Goal: Transaction & Acquisition: Purchase product/service

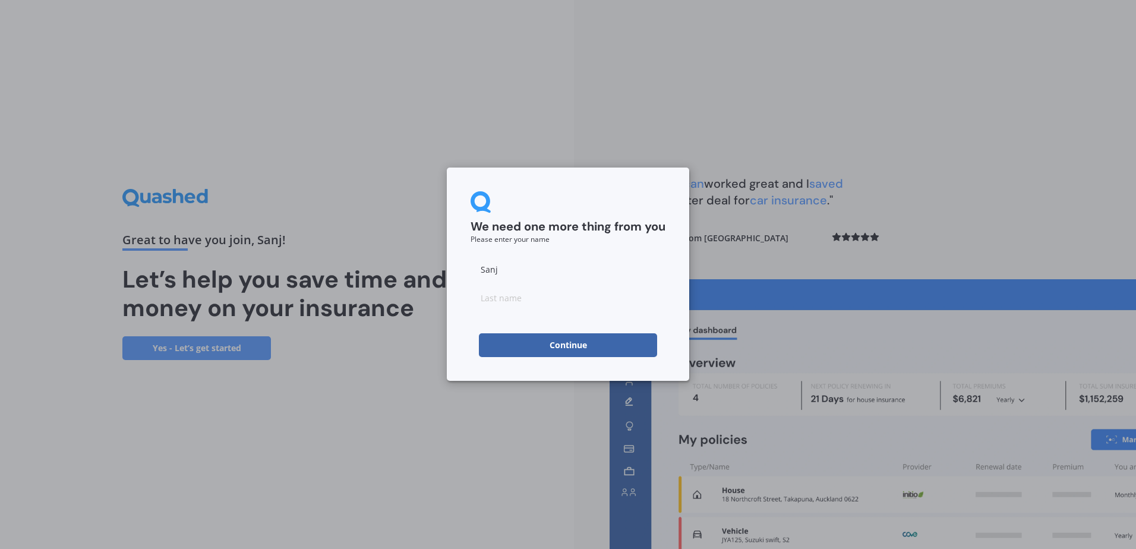
click at [603, 348] on button "Continue" at bounding box center [568, 345] width 178 height 24
type input "[PERSON_NAME]"
click at [485, 349] on button "Continue" at bounding box center [568, 345] width 178 height 24
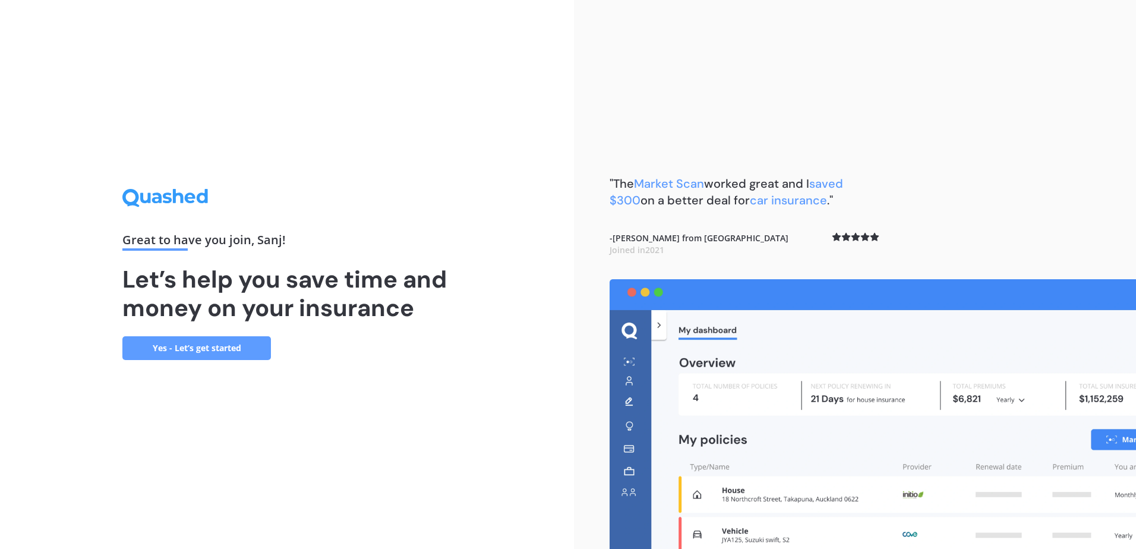
click at [241, 349] on link "Yes - Let’s get started" at bounding box center [196, 348] width 149 height 24
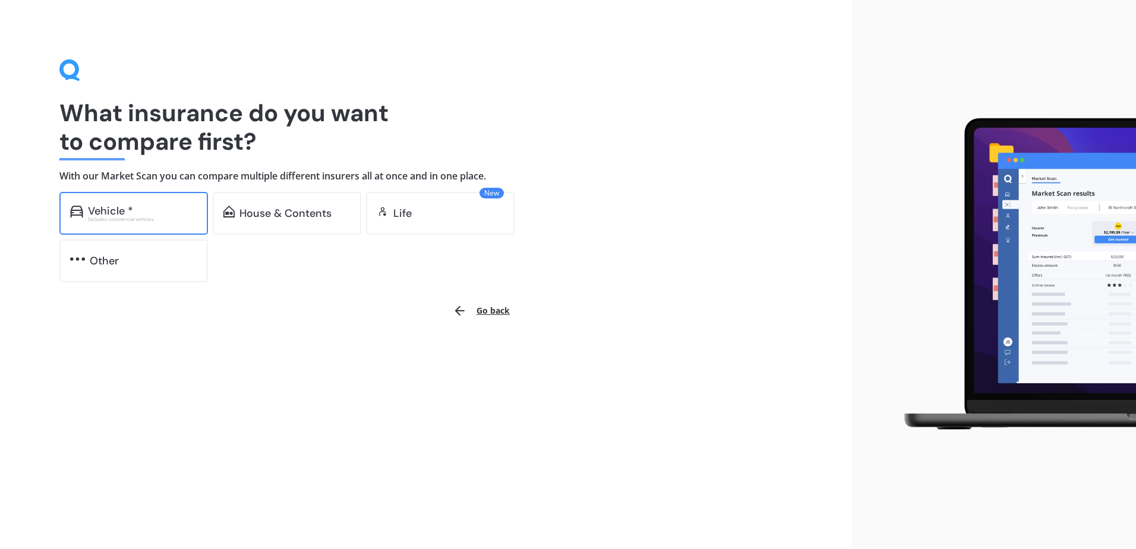
click at [119, 211] on div "Vehicle *" at bounding box center [110, 211] width 45 height 12
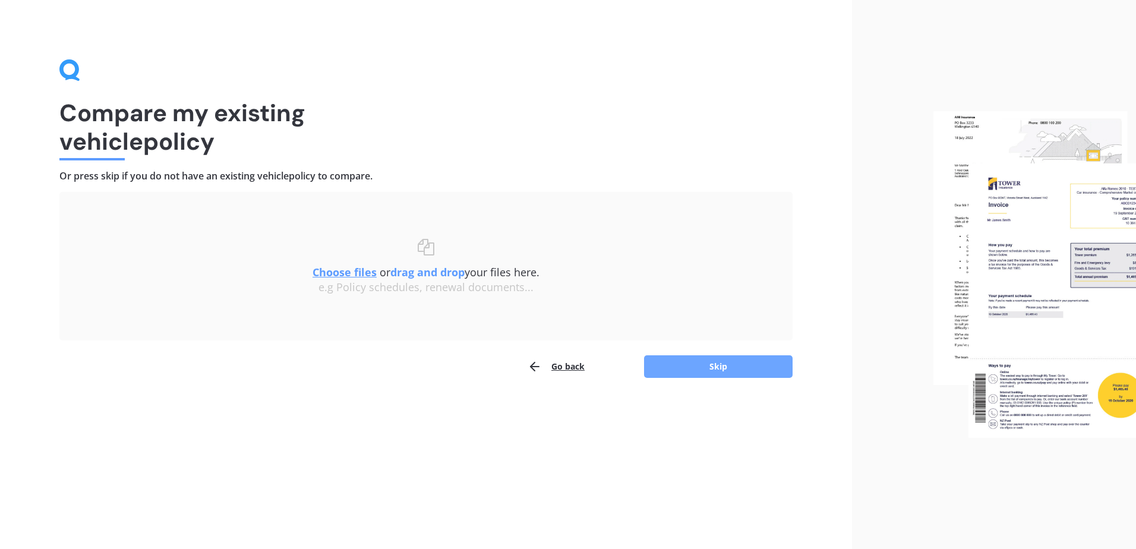
click at [705, 365] on button "Skip" at bounding box center [718, 366] width 149 height 23
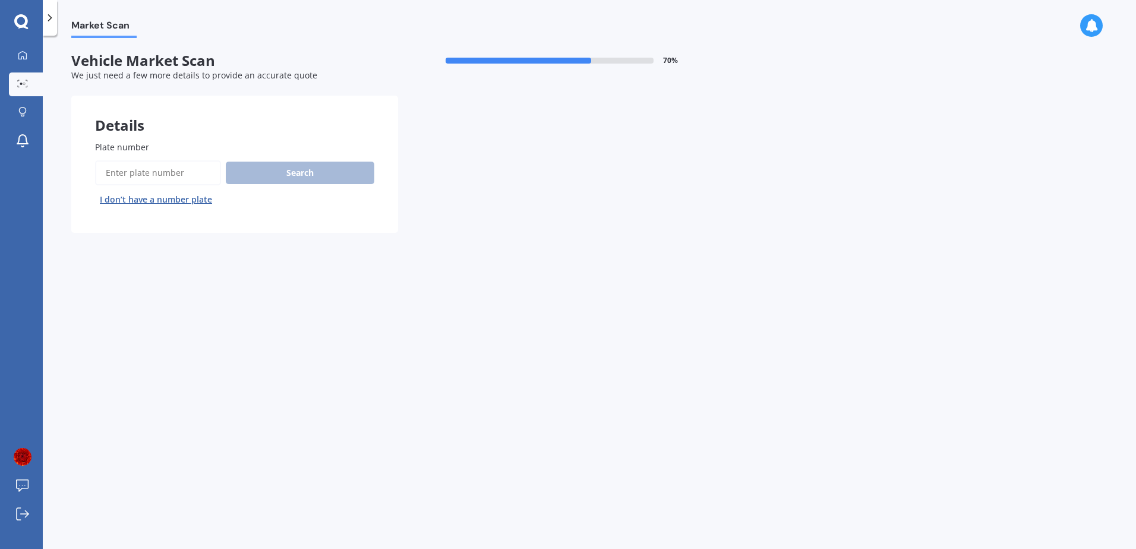
click at [174, 175] on input "Plate number" at bounding box center [158, 172] width 126 height 25
type input "SRNKTN"
click at [293, 169] on button "Search" at bounding box center [300, 173] width 149 height 23
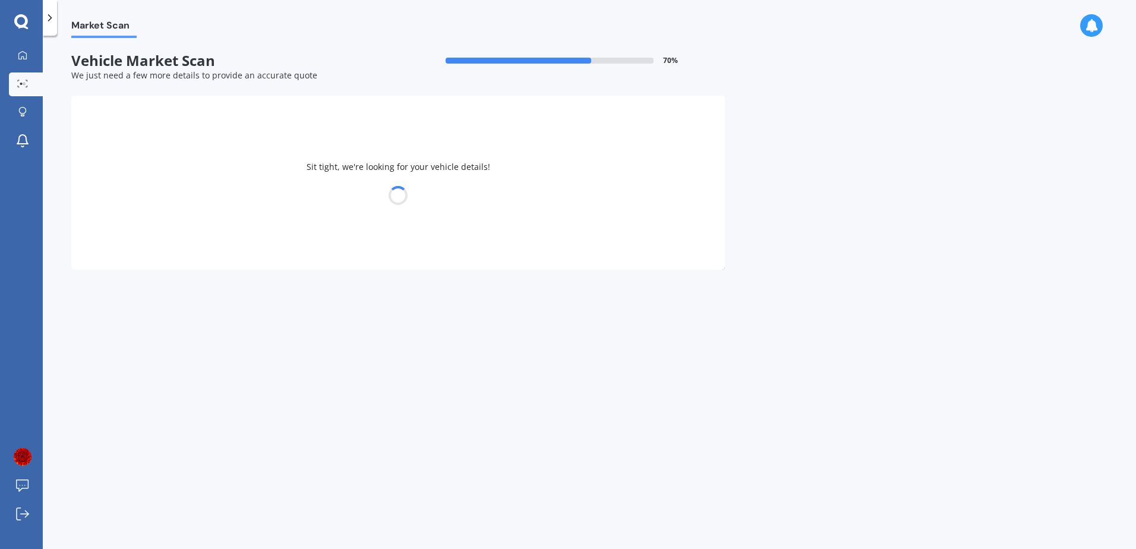
select select "OMODA"
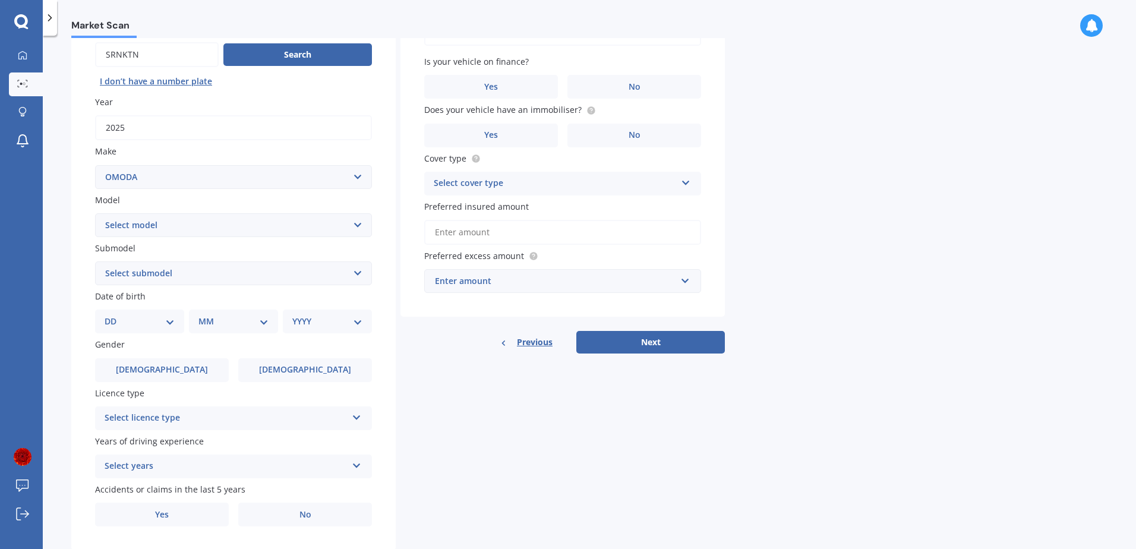
scroll to position [119, 0]
click at [317, 229] on select "Select model C5 E5" at bounding box center [233, 225] width 277 height 24
click at [435, 359] on div "Details Plate number Search I don’t have a number plate Year [DATE] Make Select…" at bounding box center [397, 263] width 653 height 573
click at [319, 270] on select "Select submodel" at bounding box center [233, 273] width 277 height 24
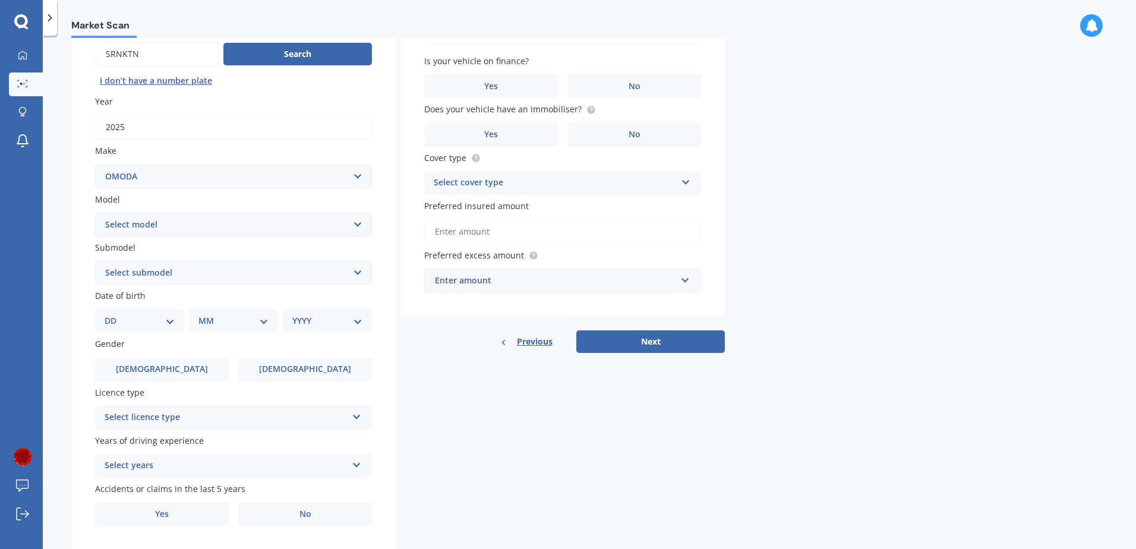
click at [333, 225] on select "Select model C5 E5" at bounding box center [233, 225] width 277 height 24
click at [490, 402] on div "Details Plate number Search I don’t have a number plate Year [DATE] Make Select…" at bounding box center [397, 263] width 653 height 573
click at [160, 321] on select "DD 01 02 03 04 05 06 07 08 09 10 11 12 13 14 15 16 17 18 19 20 21 22 23 24 25 2…" at bounding box center [140, 320] width 70 height 13
select select "28"
click at [114, 314] on select "DD 01 02 03 04 05 06 07 08 09 10 11 12 13 14 15 16 17 18 19 20 21 22 23 24 25 2…" at bounding box center [140, 320] width 70 height 13
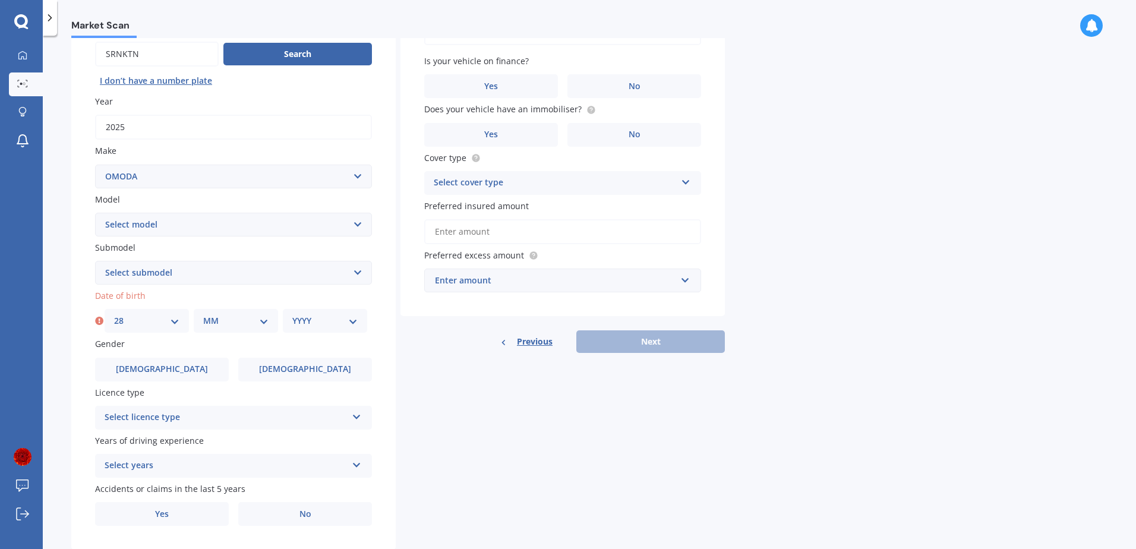
click at [225, 325] on select "MM 01 02 03 04 05 06 07 08 09 10 11 12" at bounding box center [235, 320] width 65 height 13
select select "08"
click at [203, 314] on select "MM 01 02 03 04 05 06 07 08 09 10 11 12" at bounding box center [235, 320] width 65 height 13
click at [324, 321] on select "YYYY 2025 2024 2023 2022 2021 2020 2019 2018 2017 2016 2015 2014 2013 2012 2011…" at bounding box center [324, 320] width 65 height 13
select select "1974"
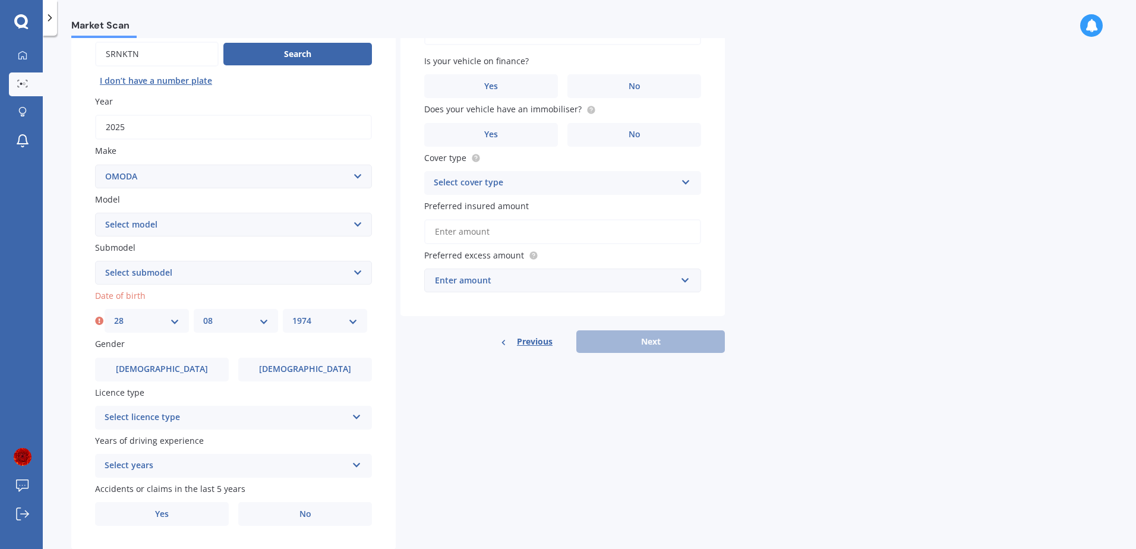
click at [292, 314] on select "YYYY 2025 2024 2023 2022 2021 2020 2019 2018 2017 2016 2015 2014 2013 2012 2011…" at bounding box center [324, 320] width 65 height 13
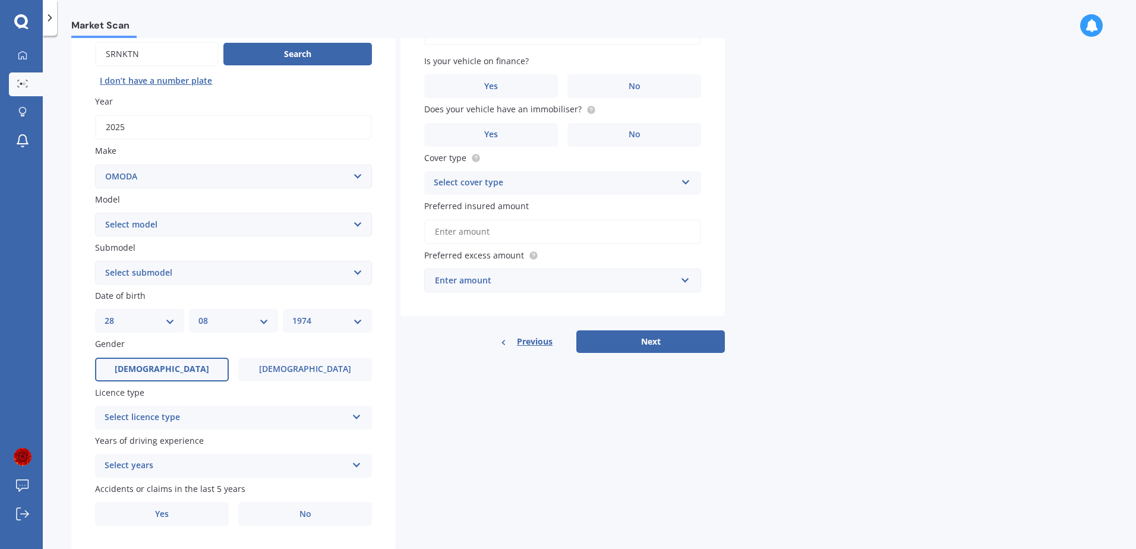
click at [185, 373] on label "[DEMOGRAPHIC_DATA]" at bounding box center [162, 370] width 134 height 24
click at [0, 0] on input "[DEMOGRAPHIC_DATA]" at bounding box center [0, 0] width 0 height 0
click at [330, 418] on div "Select licence type" at bounding box center [226, 418] width 242 height 14
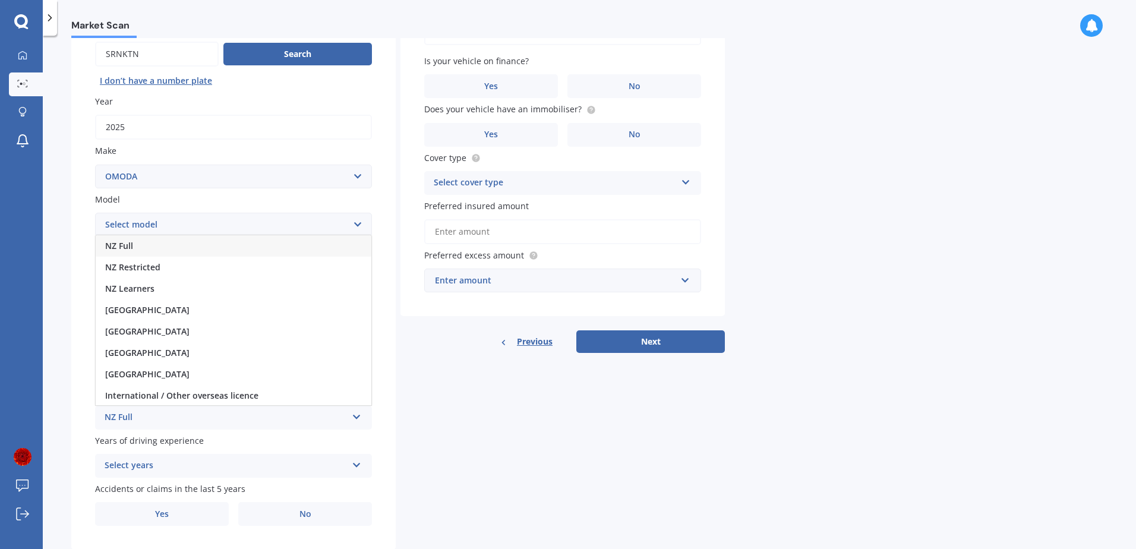
click at [154, 248] on div "NZ Full" at bounding box center [234, 245] width 276 height 21
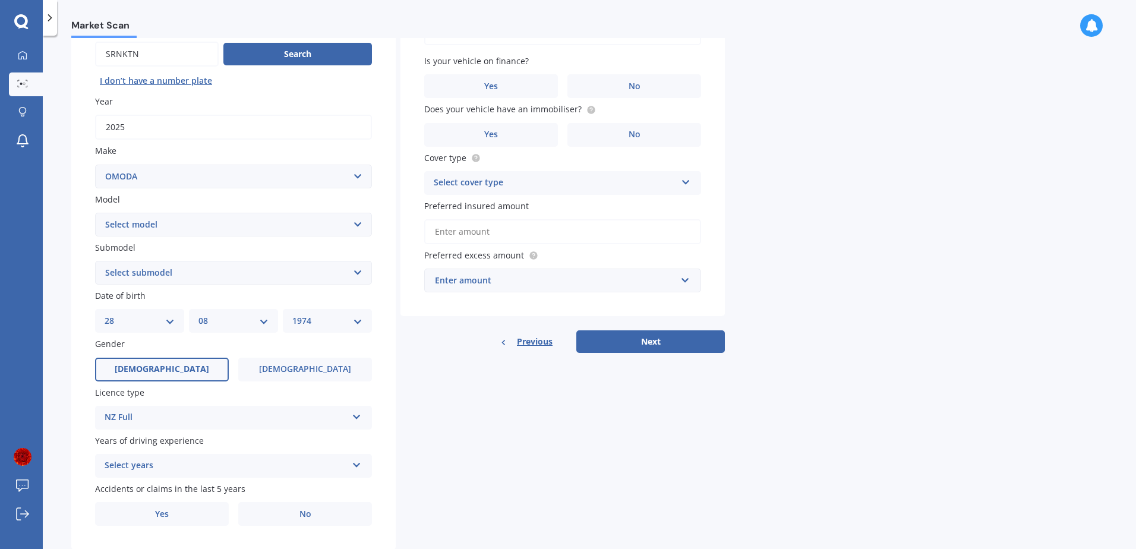
scroll to position [150, 0]
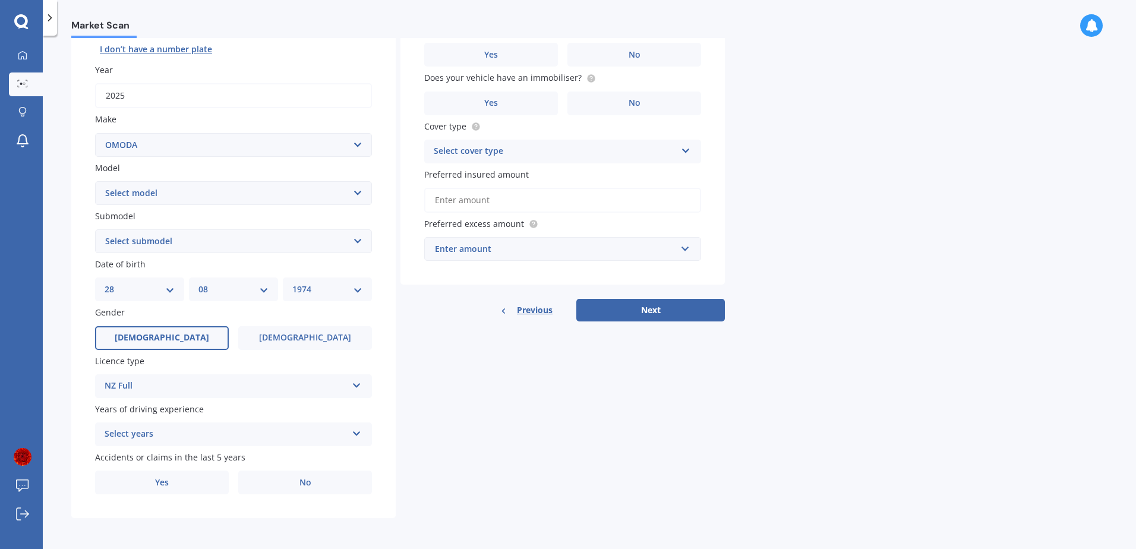
click at [343, 429] on div "Select years" at bounding box center [226, 434] width 242 height 14
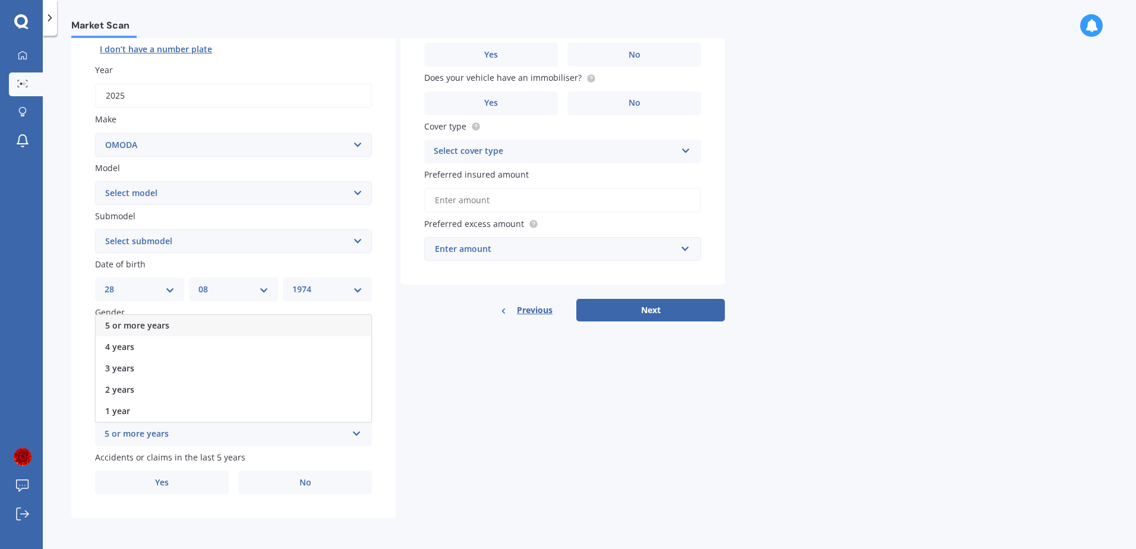
click at [203, 328] on div "5 or more years" at bounding box center [234, 325] width 276 height 21
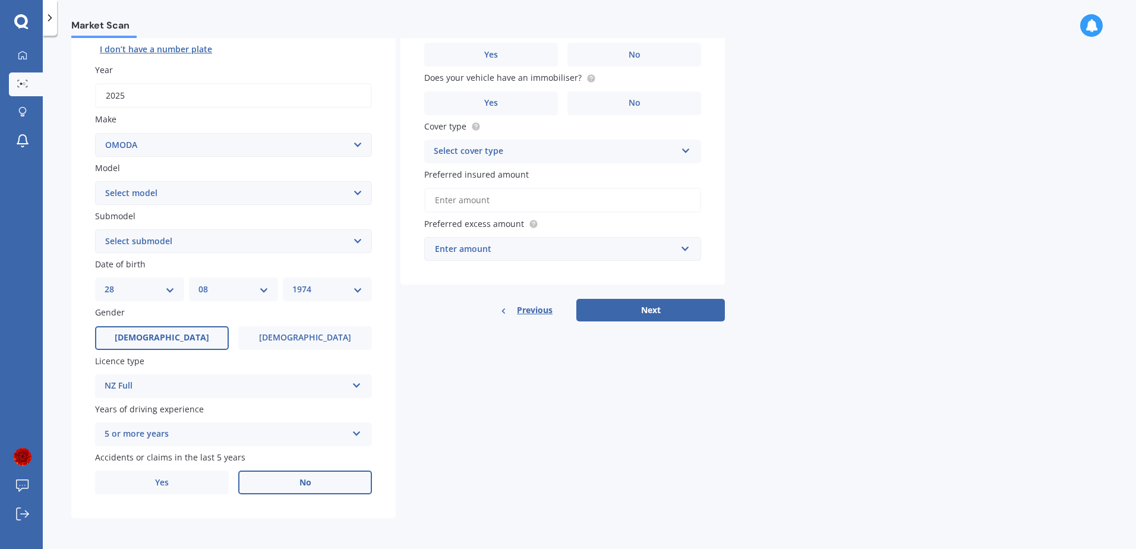
click at [307, 478] on span "No" at bounding box center [305, 483] width 12 height 10
click at [0, 0] on input "No" at bounding box center [0, 0] width 0 height 0
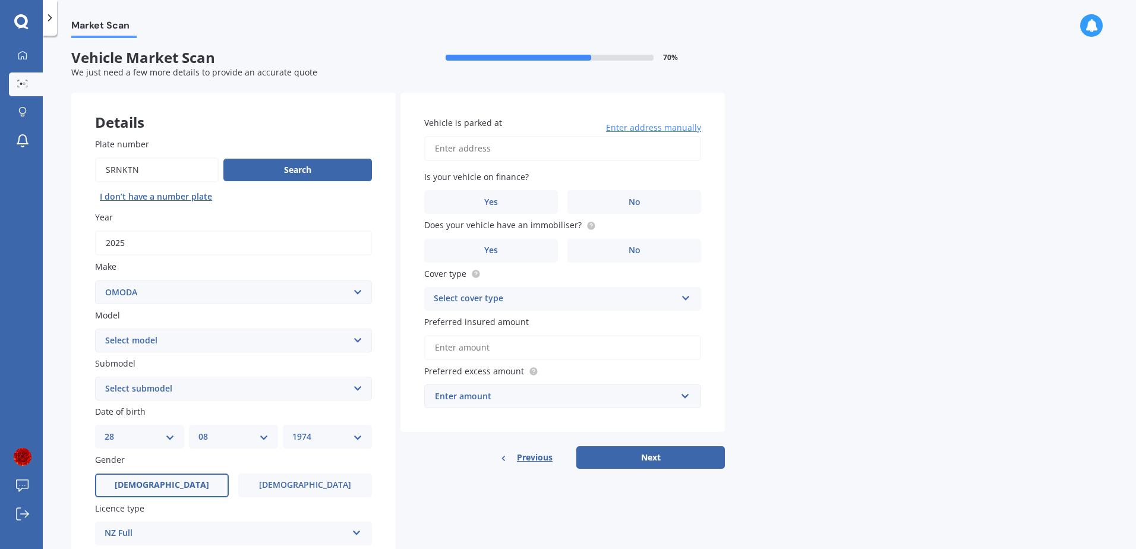
scroll to position [0, 0]
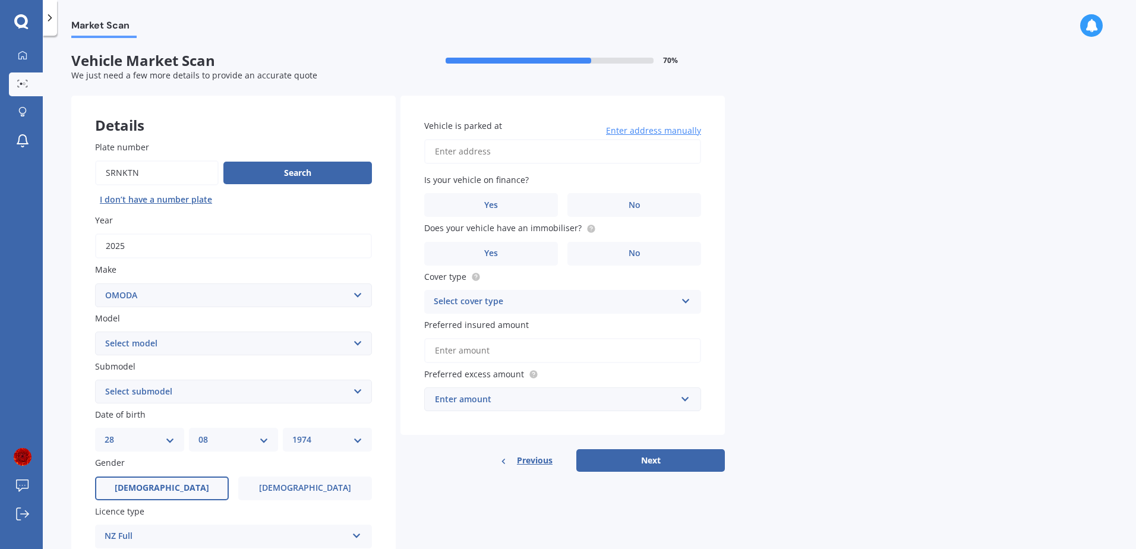
click at [500, 146] on input "Vehicle is parked at" at bounding box center [562, 151] width 277 height 25
type input "[STREET_ADDRESS][PERSON_NAME][PERSON_NAME]"
click at [812, 154] on div "Market Scan Vehicle Market Scan 70 % We just need a few more details to provide…" at bounding box center [589, 294] width 1093 height 513
click at [640, 201] on span "No" at bounding box center [635, 205] width 12 height 10
click at [0, 0] on input "No" at bounding box center [0, 0] width 0 height 0
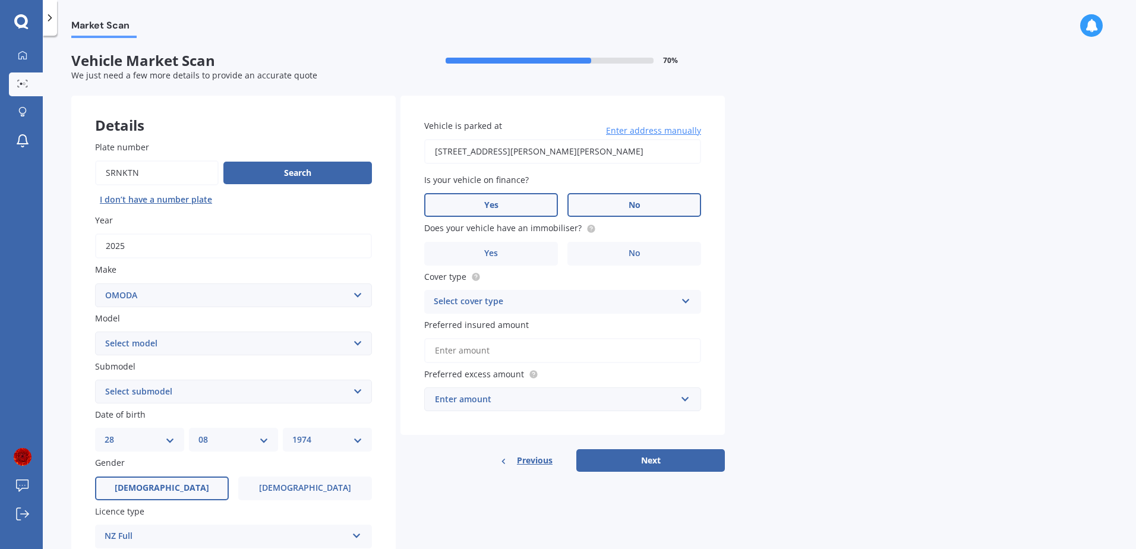
click at [518, 212] on label "Yes" at bounding box center [491, 205] width 134 height 24
click at [0, 0] on input "Yes" at bounding box center [0, 0] width 0 height 0
click at [523, 251] on label "Yes" at bounding box center [491, 254] width 134 height 24
click at [0, 0] on input "Yes" at bounding box center [0, 0] width 0 height 0
click at [669, 300] on div "Select cover type" at bounding box center [555, 302] width 242 height 14
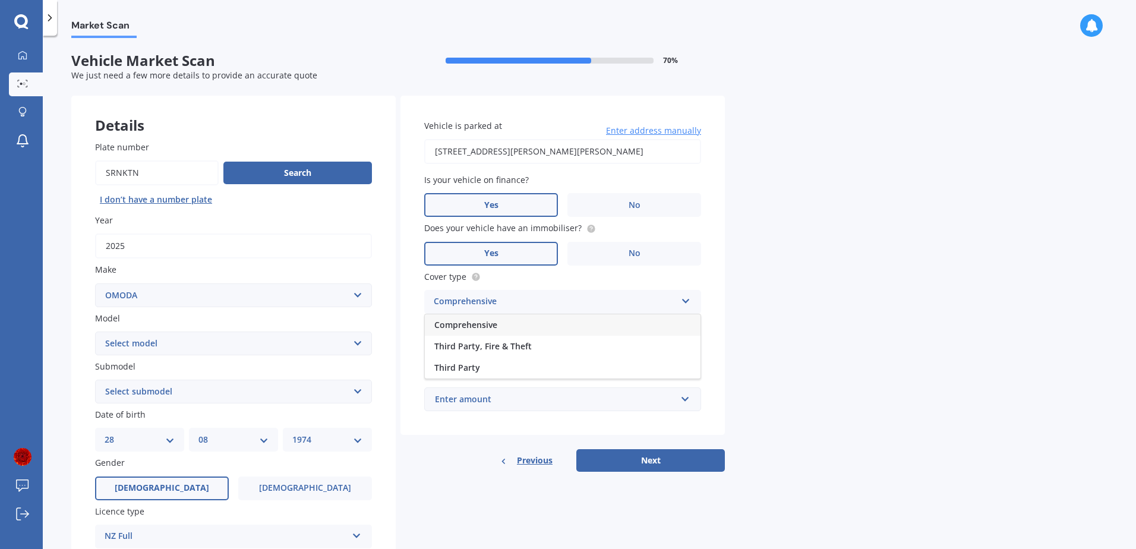
click at [590, 320] on div "Comprehensive" at bounding box center [563, 324] width 276 height 21
click at [528, 353] on input "Preferred insured amount" at bounding box center [562, 350] width 277 height 25
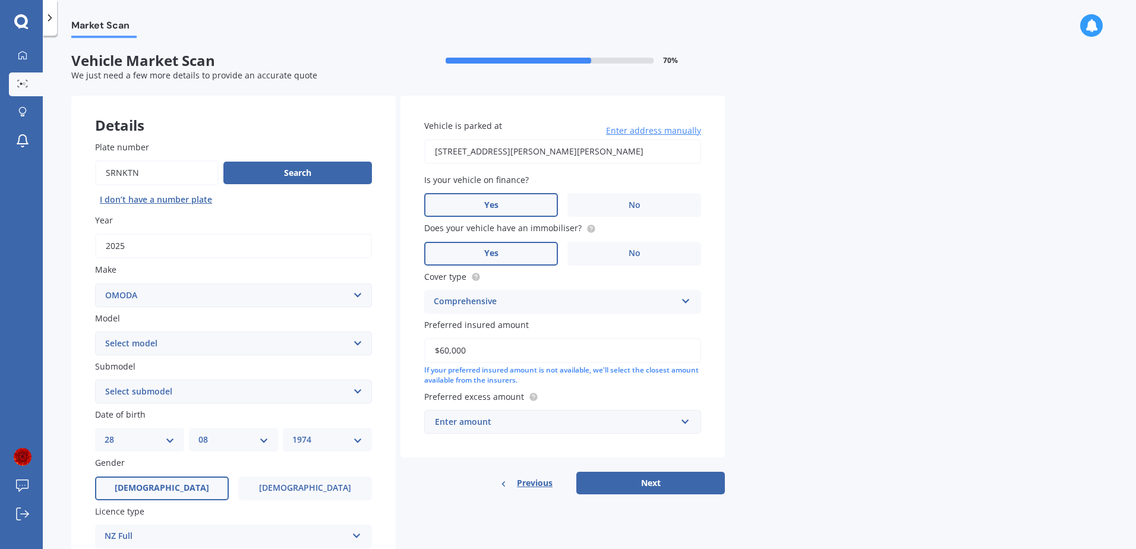
type input "$60,000"
click at [900, 364] on div "Market Scan Vehicle Market Scan 70 % We just need a few more details to provide…" at bounding box center [589, 294] width 1093 height 513
click at [680, 421] on input "text" at bounding box center [558, 422] width 266 height 23
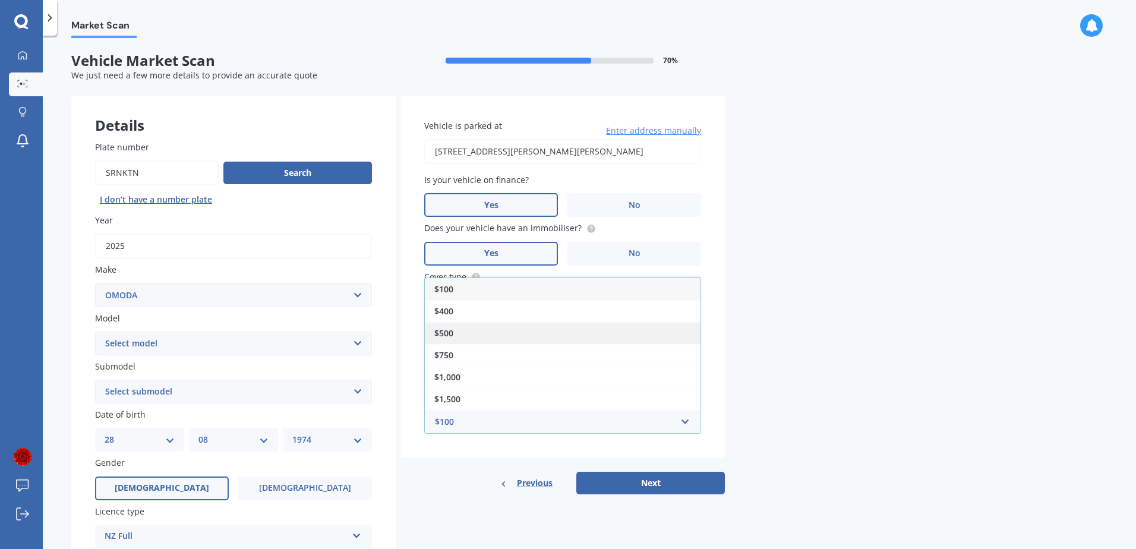
click at [475, 328] on div "$500" at bounding box center [563, 333] width 276 height 22
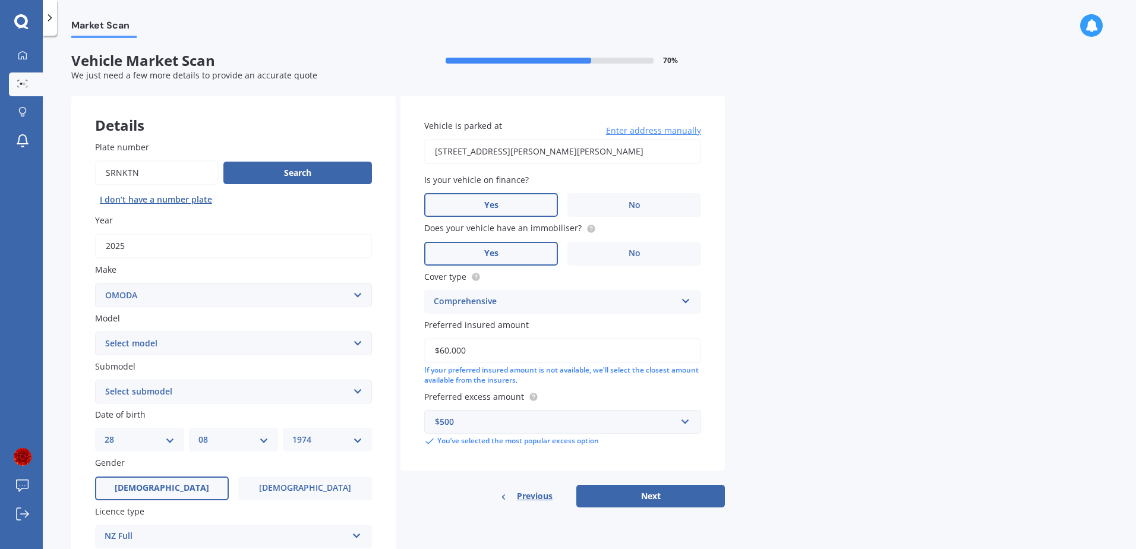
click at [828, 389] on div "Market Scan Vehicle Market Scan 70 % We just need a few more details to provide…" at bounding box center [589, 294] width 1093 height 513
click at [703, 491] on button "Next" at bounding box center [650, 496] width 149 height 23
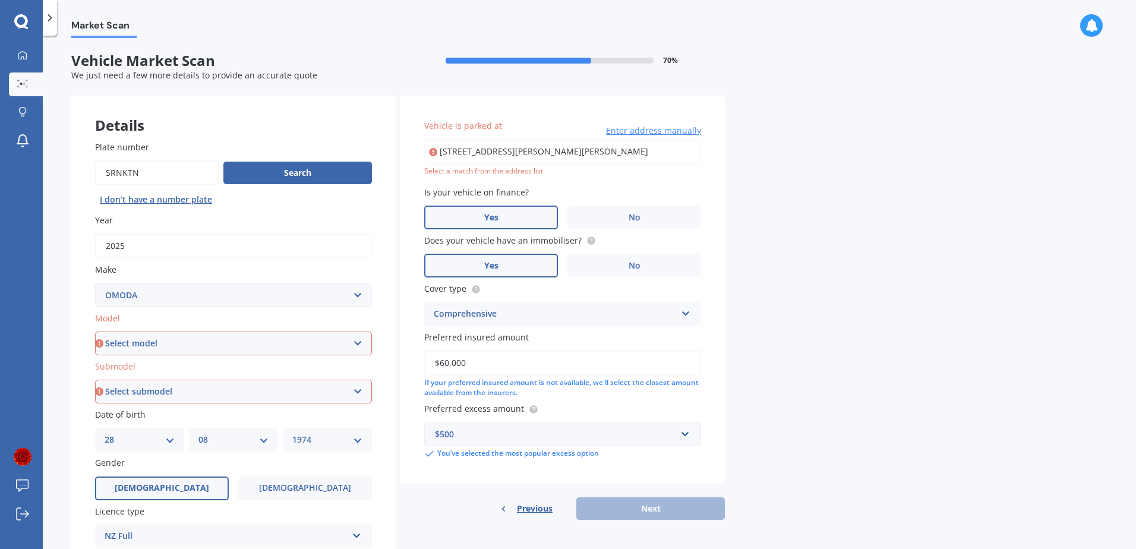
click at [547, 151] on input "[STREET_ADDRESS][PERSON_NAME][PERSON_NAME]" at bounding box center [562, 151] width 277 height 25
drag, startPoint x: 605, startPoint y: 153, endPoint x: 454, endPoint y: 153, distance: 150.9
click at [454, 153] on input "[STREET_ADDRESS][PERSON_NAME][PERSON_NAME]" at bounding box center [562, 151] width 277 height 25
type input "[STREET_ADDRESS][PERSON_NAME][PERSON_NAME]"
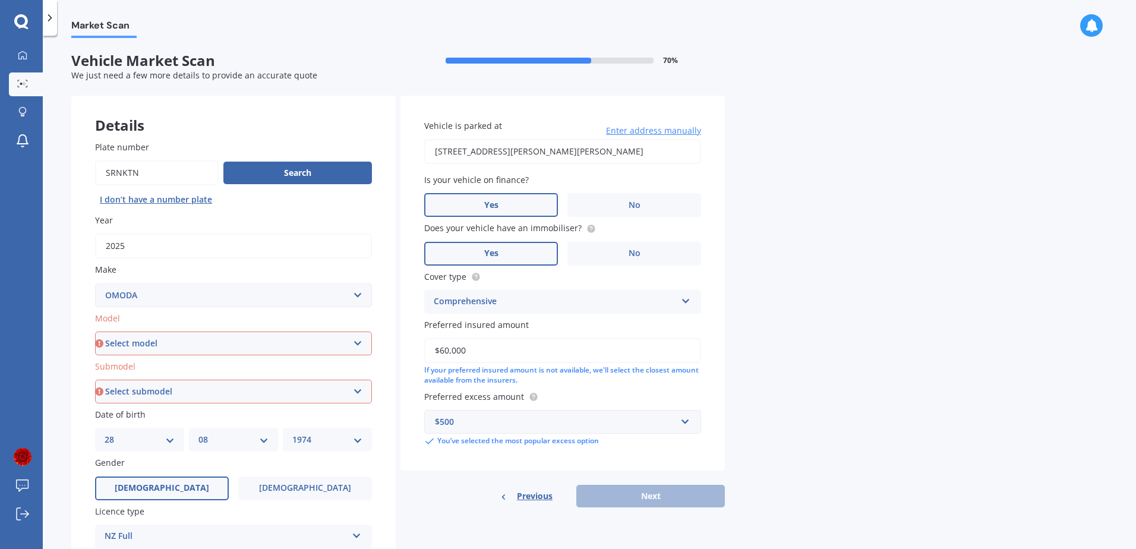
click at [222, 347] on select "Select model C5 E5" at bounding box center [233, 343] width 277 height 24
click at [387, 359] on div "Plate number Search I don’t have a number plate Year [DATE] Make Select make AC…" at bounding box center [233, 393] width 324 height 552
click at [312, 390] on select "Select submodel" at bounding box center [233, 392] width 277 height 24
click at [386, 359] on div "Plate number Search I don’t have a number plate Year [DATE] Make Select make AC…" at bounding box center [233, 393] width 324 height 552
click at [247, 345] on select "Select model C5 E5" at bounding box center [233, 343] width 277 height 24
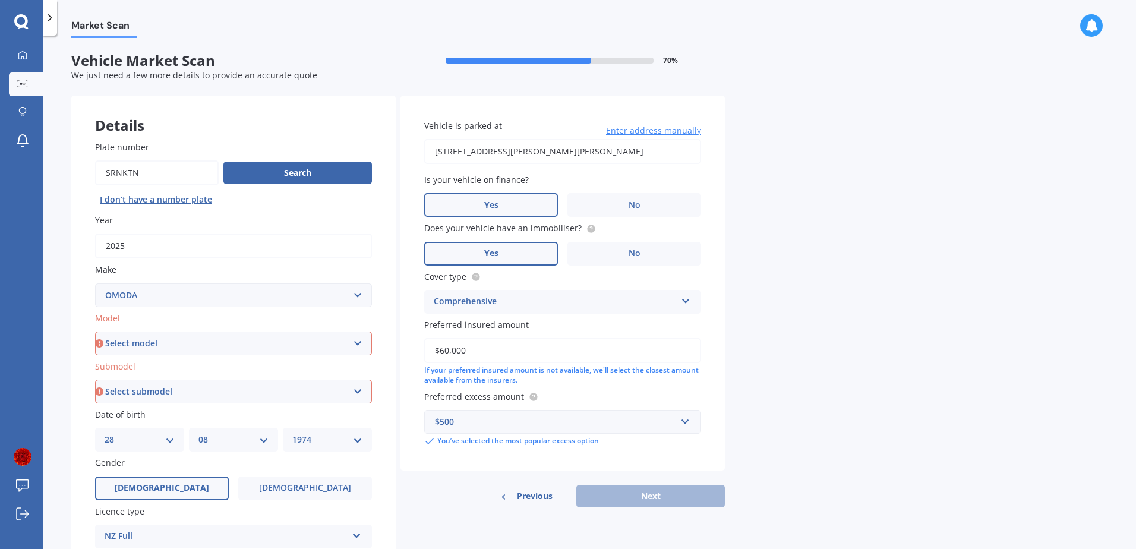
select select "C5"
click at [95, 331] on select "Select model C5 E5" at bounding box center [233, 343] width 277 height 24
click at [141, 397] on select "Select submodel EX 1.5PT/9CVT" at bounding box center [233, 392] width 277 height 24
select select "EX 1.5PT/9CVT"
click at [95, 380] on select "Select submodel EX 1.5PT/9CVT" at bounding box center [233, 392] width 277 height 24
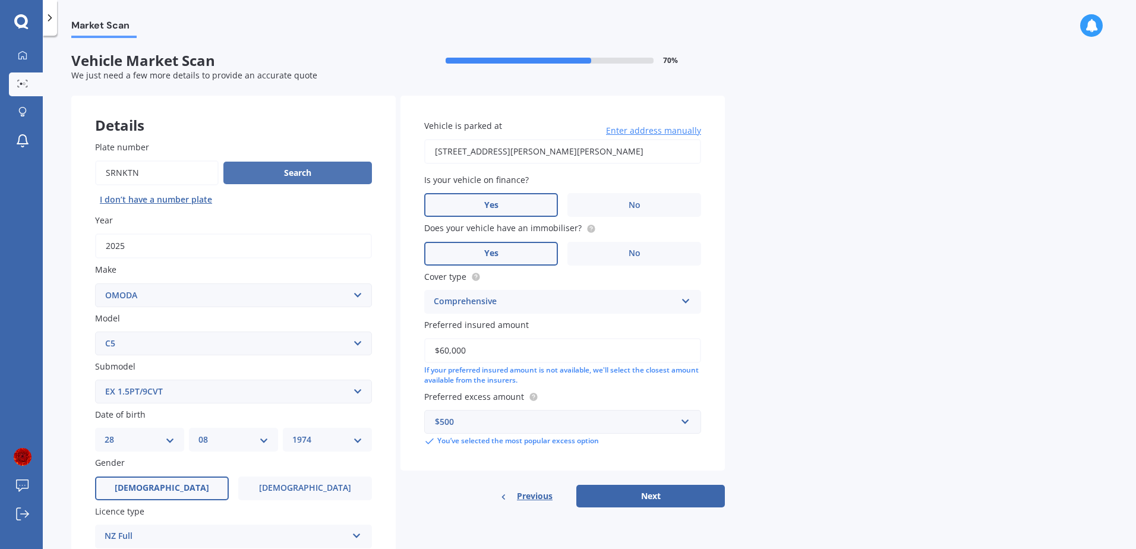
click at [287, 173] on button "Search" at bounding box center [297, 173] width 149 height 23
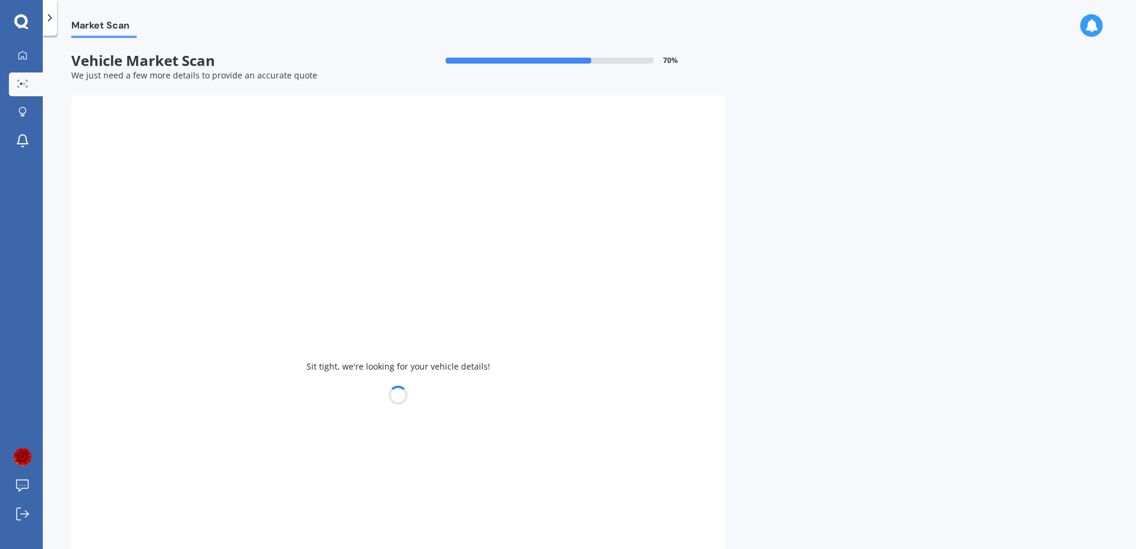
select select
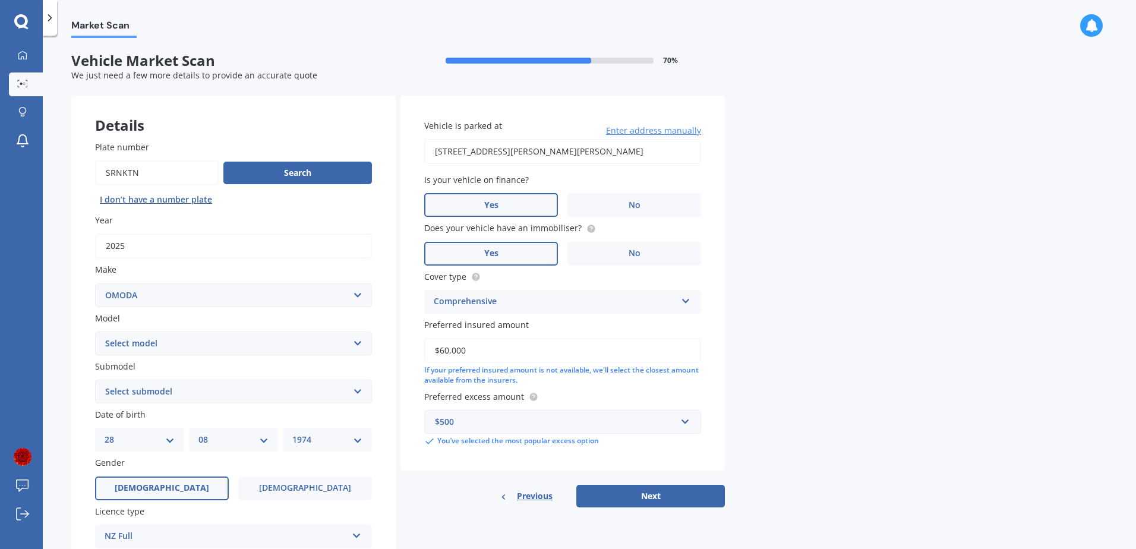
click at [247, 345] on select "Select model C5 E5" at bounding box center [233, 343] width 277 height 24
select select "C5"
click at [95, 331] on select "Select model C5 E5" at bounding box center [233, 343] width 277 height 24
click at [213, 389] on select "Select submodel EX 1.5PT/9CVT" at bounding box center [233, 392] width 277 height 24
select select "EX 1.5PT/9CVT"
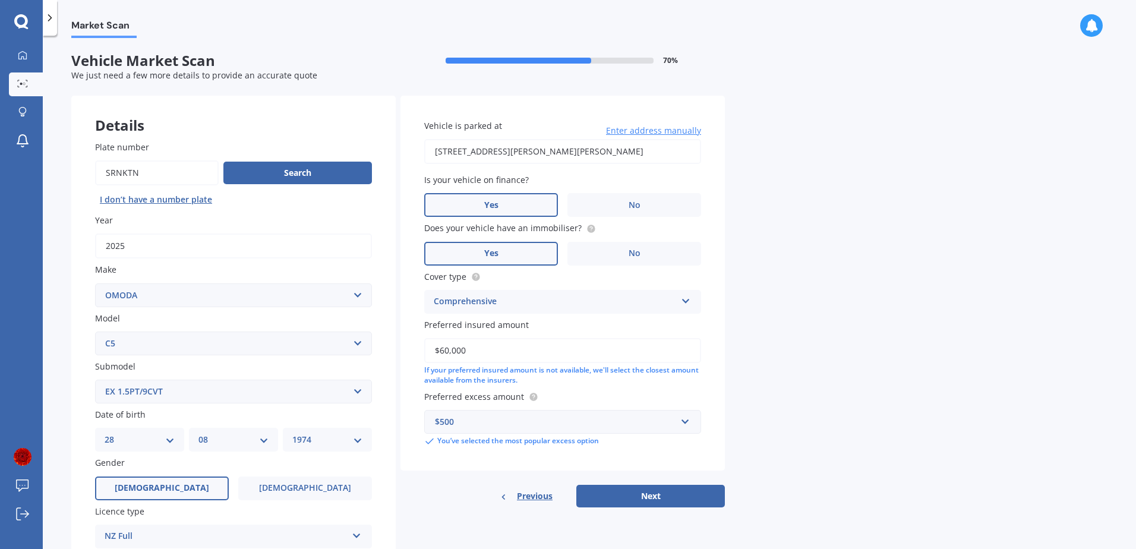
click at [95, 380] on select "Select submodel EX 1.5PT/9CVT" at bounding box center [233, 392] width 277 height 24
click at [169, 344] on select "Select model C5 E5" at bounding box center [233, 343] width 277 height 24
select select "E5"
click at [95, 331] on select "Select model C5 E5" at bounding box center [233, 343] width 277 height 24
select select
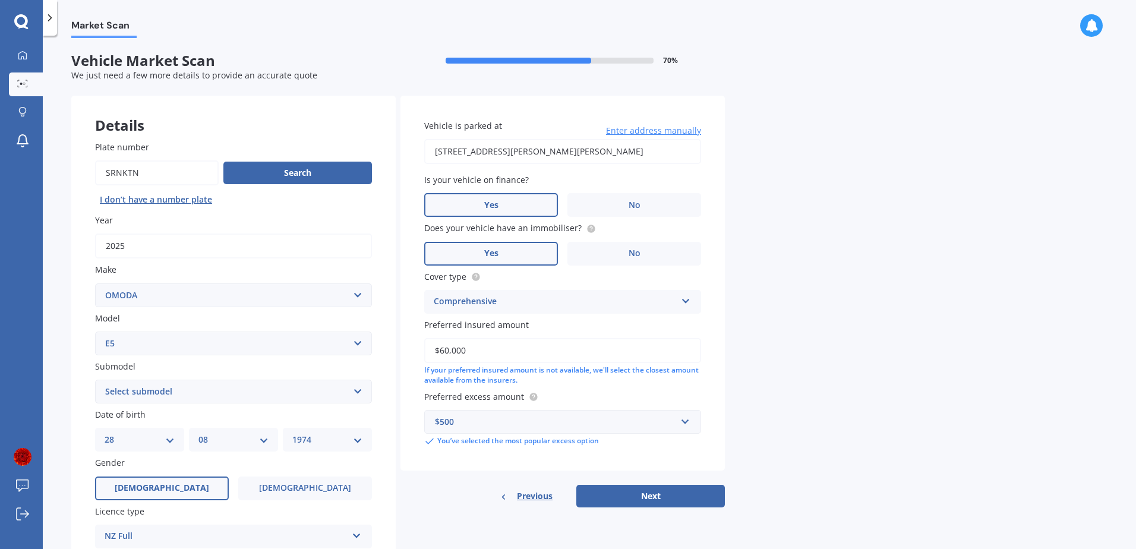
click at [172, 387] on select "Select submodel 61KWH/EV/AT" at bounding box center [233, 392] width 277 height 24
click at [146, 345] on select "Select model C5 E5" at bounding box center [233, 343] width 277 height 24
select select "C5"
click at [95, 331] on select "Select model C5 E5" at bounding box center [233, 343] width 277 height 24
click at [164, 390] on select "Select submodel EX 1.5PT/9CVT" at bounding box center [233, 392] width 277 height 24
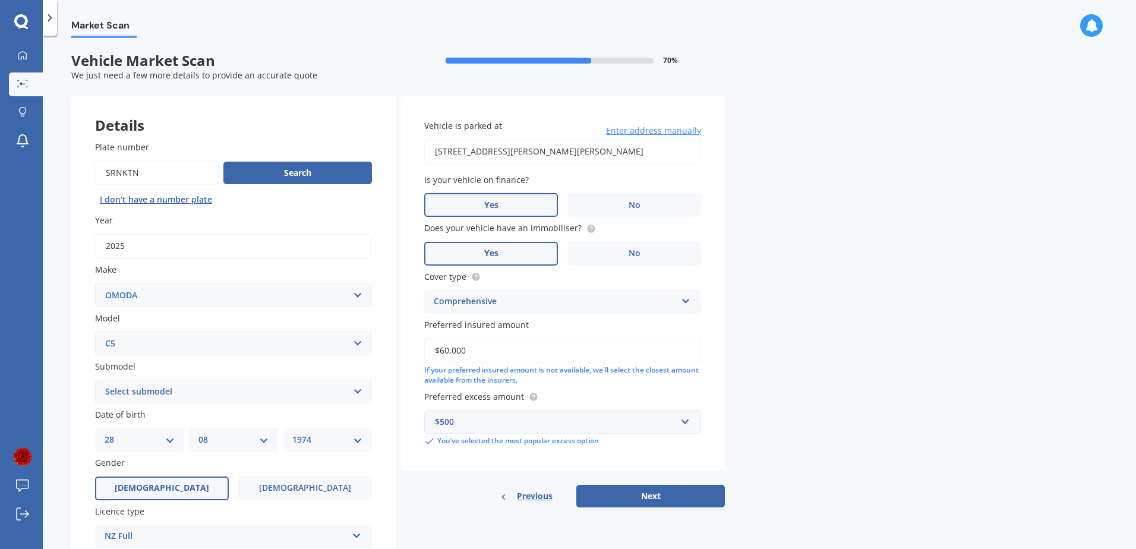
select select "EX 1.5PT/9CVT"
click at [95, 380] on select "Select submodel EX 1.5PT/9CVT" at bounding box center [233, 392] width 277 height 24
click at [933, 301] on div "Market Scan Vehicle Market Scan 70 % We just need a few more details to provide…" at bounding box center [589, 294] width 1093 height 513
click at [672, 499] on button "Next" at bounding box center [650, 496] width 149 height 23
select select "28"
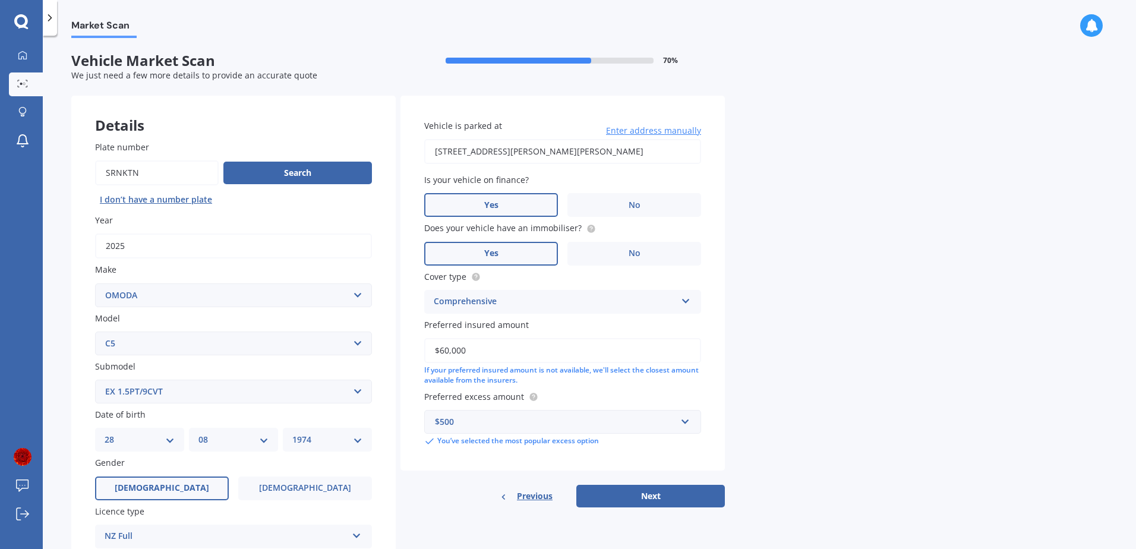
select select "08"
select select "1974"
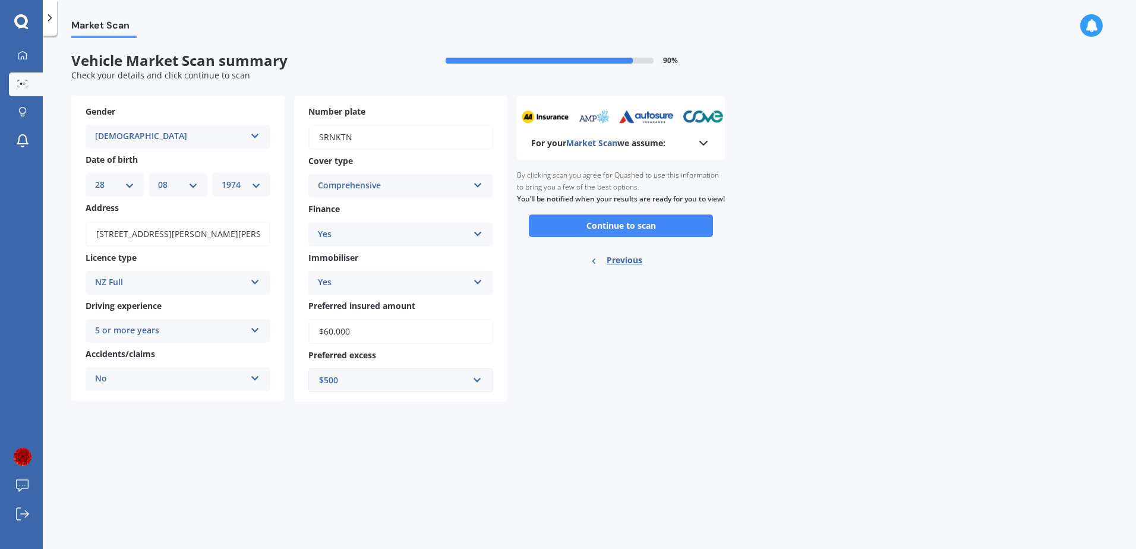
click at [663, 237] on button "Continue to scan" at bounding box center [621, 225] width 184 height 23
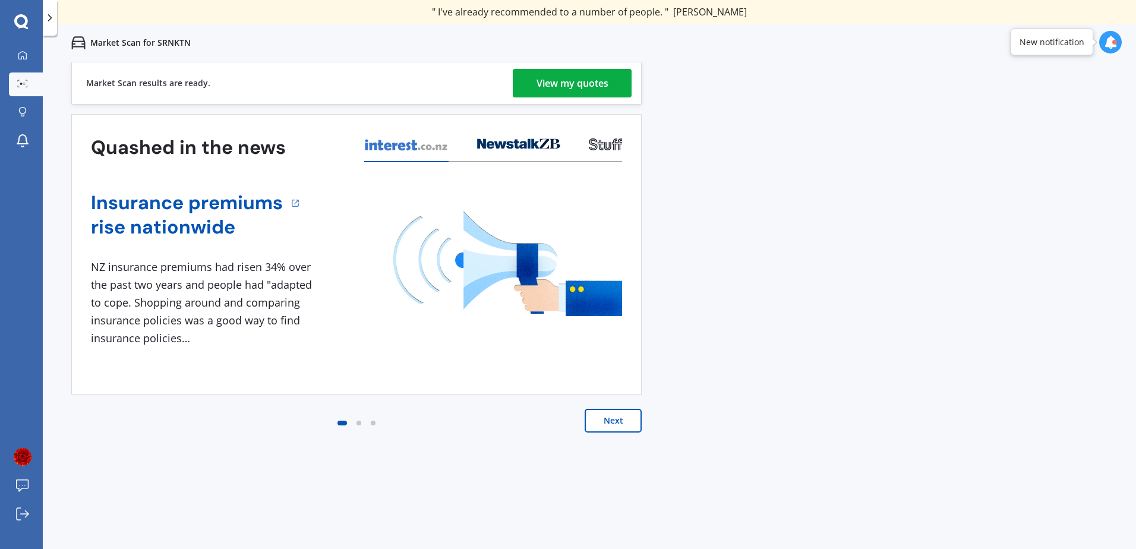
click at [586, 81] on div "View my quotes" at bounding box center [572, 83] width 72 height 29
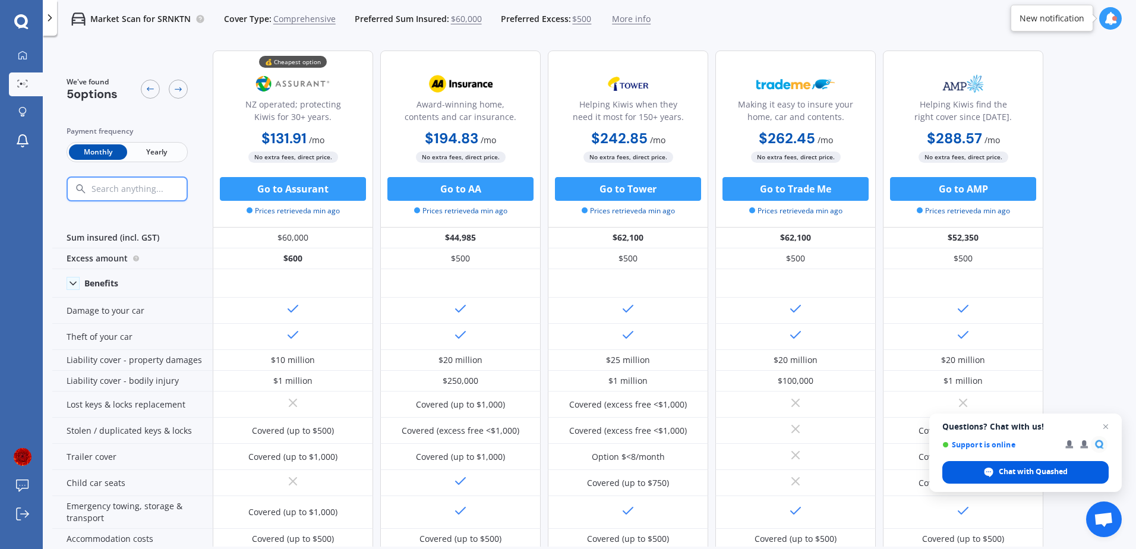
click at [1021, 472] on span "Chat with Quashed" at bounding box center [1033, 471] width 69 height 11
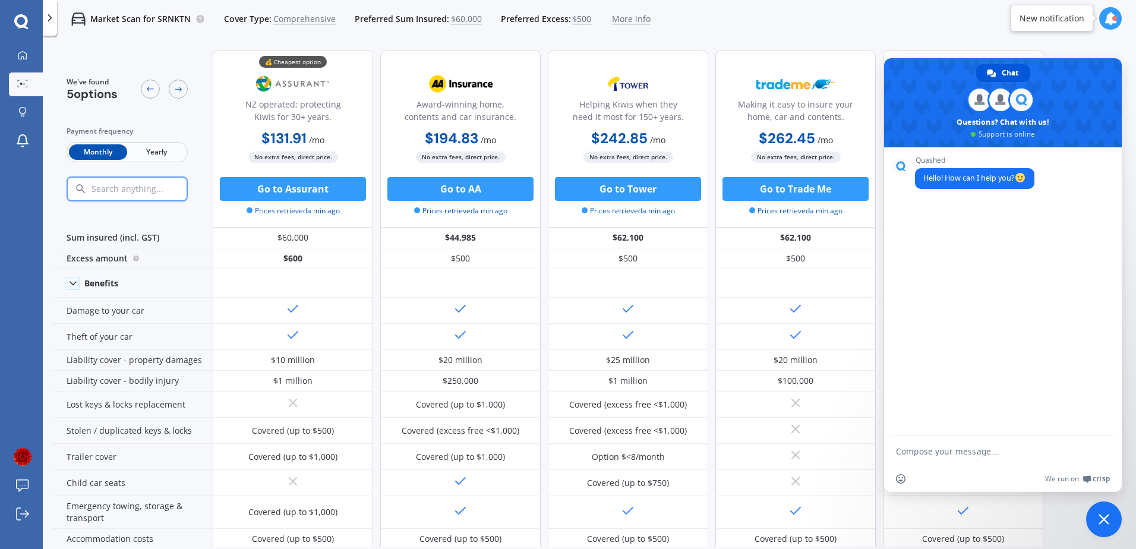
click at [858, 29] on div "Market Scan for SRNKTN Cover Type: Comprehensive Preferred Sum Insured: $60,000…" at bounding box center [589, 19] width 1093 height 38
click at [310, 185] on button "Go to Assurant" at bounding box center [293, 189] width 146 height 24
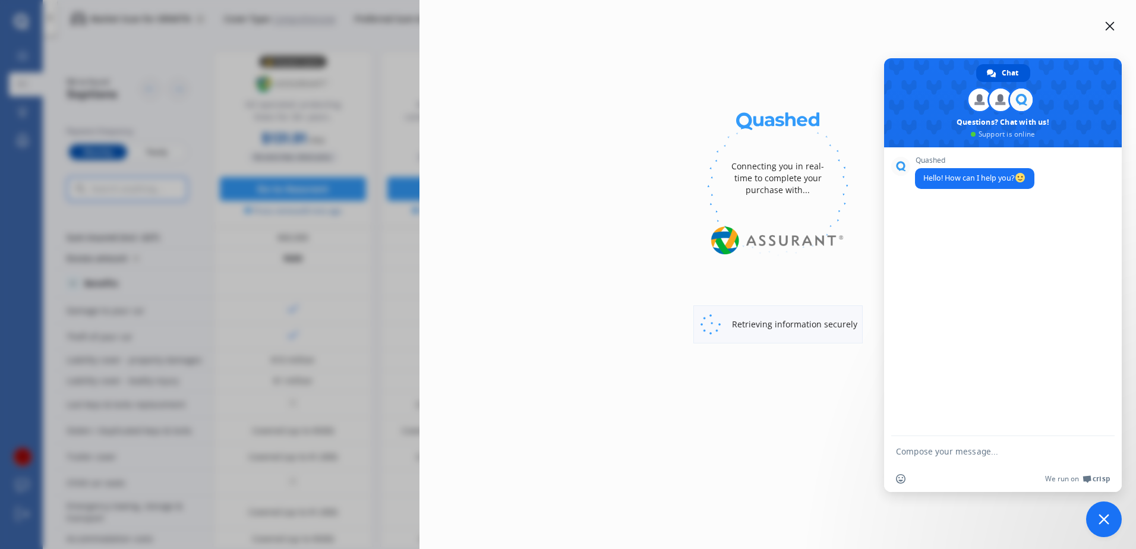
select select "full"
select select "0"
select select "Waitakere"
select select "C5"
select select "EX 1.5PT/9CVT"
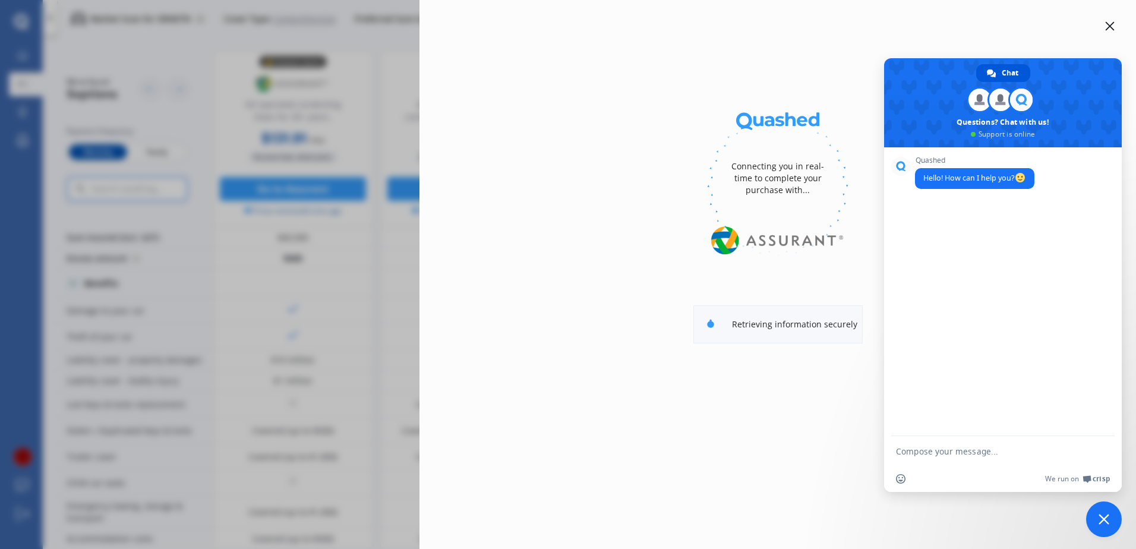
select select "Monthly"
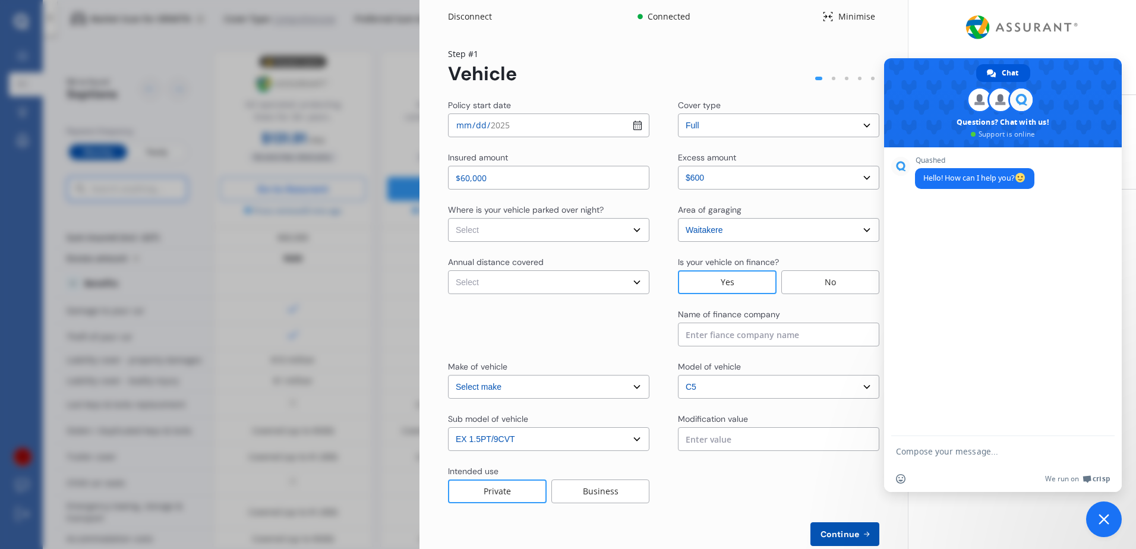
select select "OMODA"
click at [608, 391] on select "Select make AC ALFA ROMEO ASTON MARTIN AUDI AUSTIN BEDFORD Bentley BMW BYD CADI…" at bounding box center [548, 387] width 201 height 24
click at [611, 440] on select "Select sub-model EX 1.5PT/9CVT" at bounding box center [548, 439] width 201 height 24
click at [691, 494] on div at bounding box center [778, 484] width 201 height 38
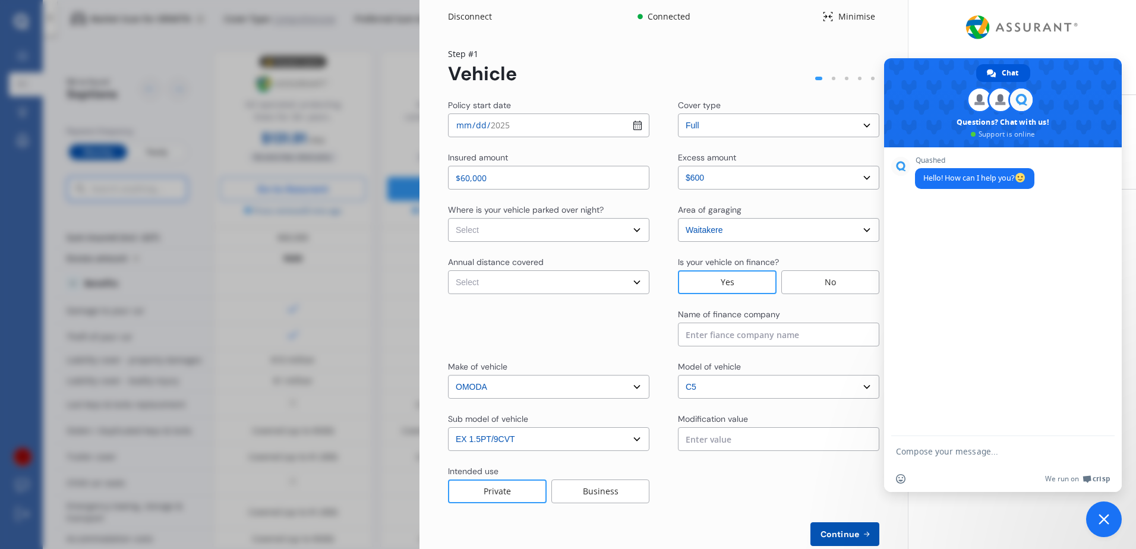
click at [722, 334] on input at bounding box center [778, 335] width 201 height 24
click at [743, 391] on select "Select model C5 E5" at bounding box center [778, 387] width 201 height 24
click at [557, 352] on div "Policy start date [DATE] Cover type Select cover type 3rd Party Full Insured am…" at bounding box center [663, 322] width 431 height 447
click at [575, 386] on select "Select make AC ALFA ROMEO ASTON MARTIN AUDI AUSTIN BEDFORD Bentley BMW BYD CADI…" at bounding box center [548, 387] width 201 height 24
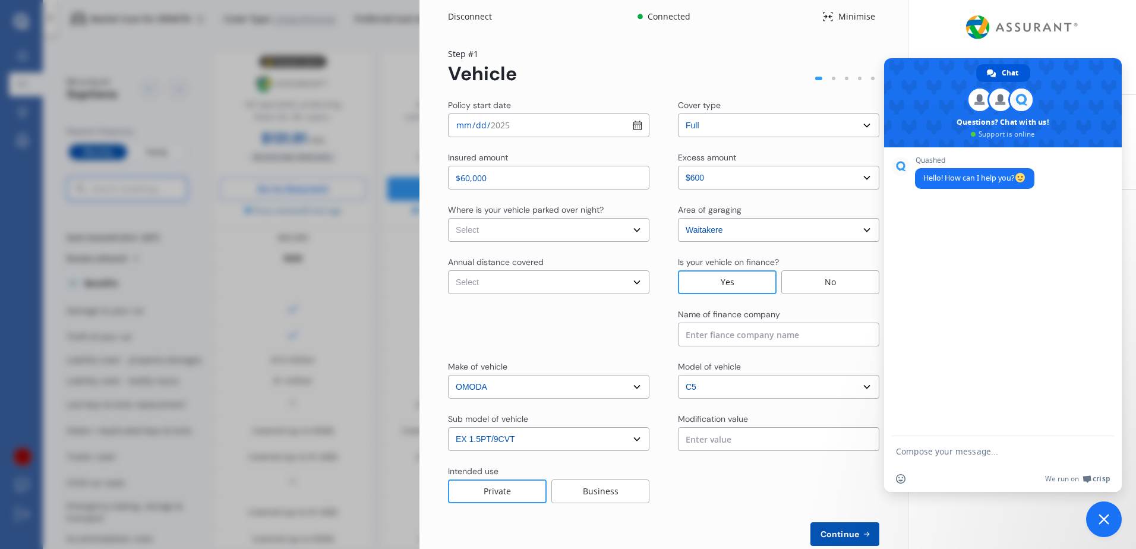
click at [448, 375] on select "Select make AC ALFA ROMEO ASTON MARTIN AUDI AUSTIN BEDFORD Bentley BMW BYD CADI…" at bounding box center [548, 387] width 201 height 24
click at [510, 444] on select "Select sub-model EX 1.5PT/9CVT" at bounding box center [548, 439] width 201 height 24
click at [542, 346] on div "Policy start date [DATE] Cover type Select cover type 3rd Party Full Insured am…" at bounding box center [663, 322] width 431 height 447
click at [924, 455] on textarea "Compose your message..." at bounding box center [990, 451] width 188 height 11
type textarea "Hi. I need a qoute for Omoda 9 but there is no option available on website"
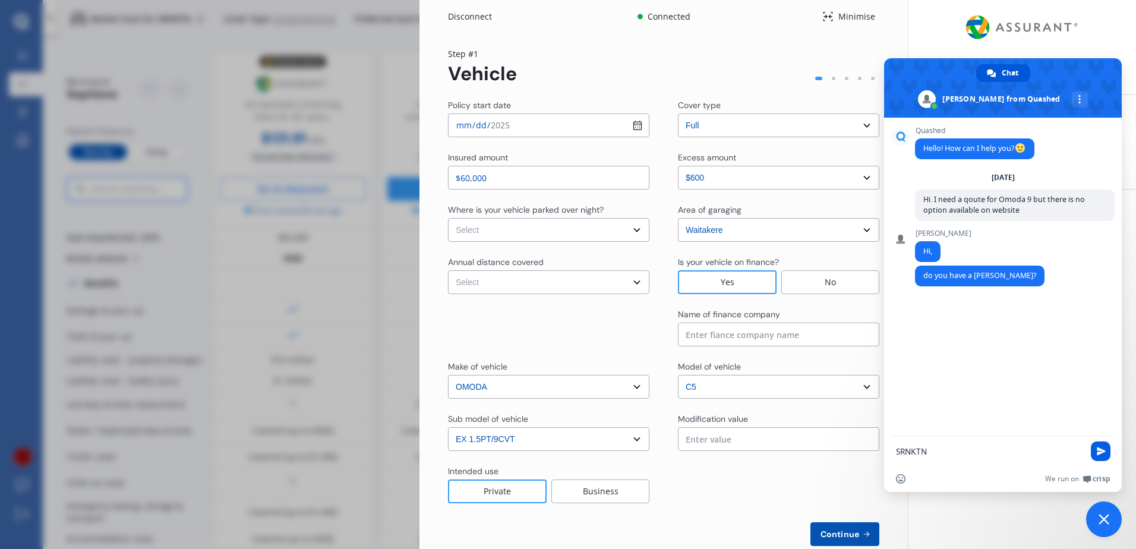
type textarea "SRNKTN"
click at [1104, 449] on span "Send" at bounding box center [1101, 451] width 9 height 9
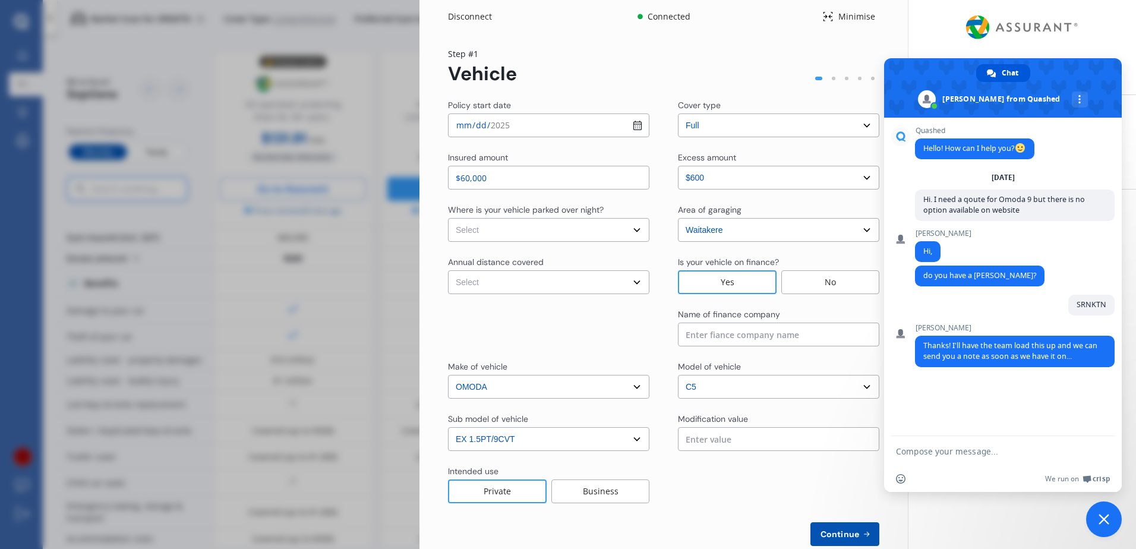
click at [974, 449] on textarea "Compose your message..." at bounding box center [990, 451] width 188 height 11
type textarea "h"
type textarea "How soon?"
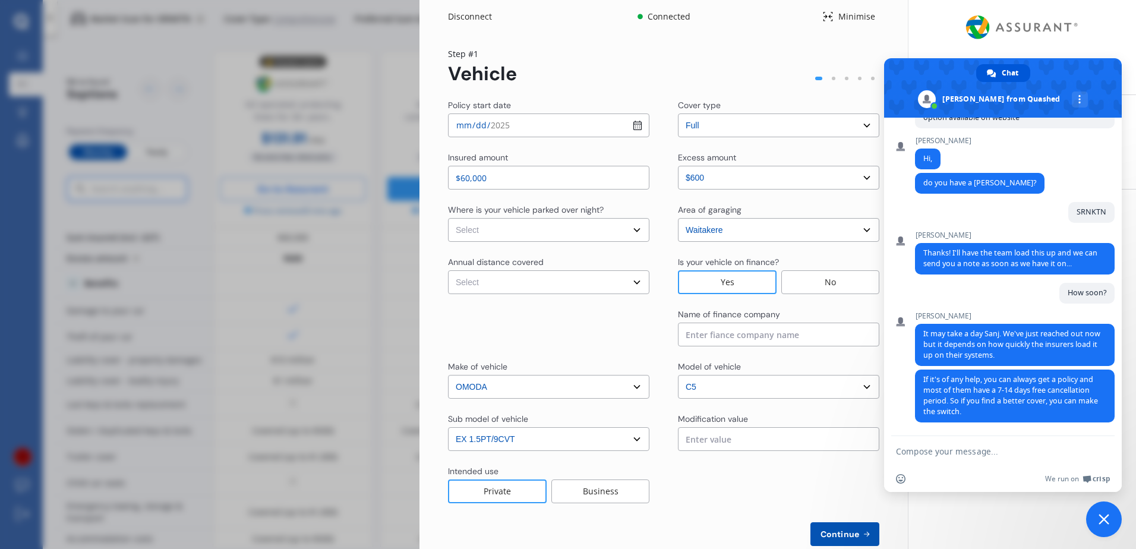
click at [1109, 519] on span "Close chat" at bounding box center [1104, 519] width 36 height 36
